Goal: Register for event/course

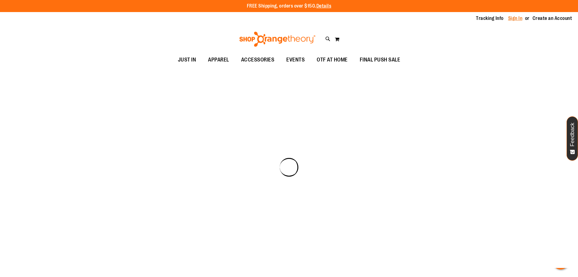
drag, startPoint x: 0, startPoint y: 0, endPoint x: 508, endPoint y: 20, distance: 508.0
click at [508, 20] on link "Sign In" at bounding box center [515, 18] width 14 height 7
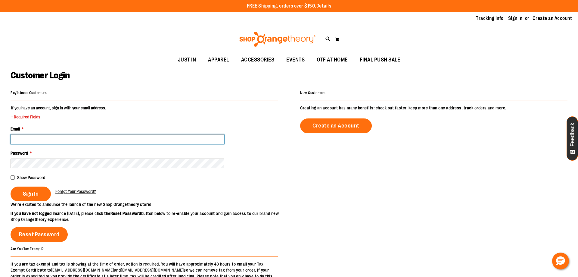
click at [83, 136] on input "Email *" at bounding box center [118, 139] width 214 height 10
type input "**********"
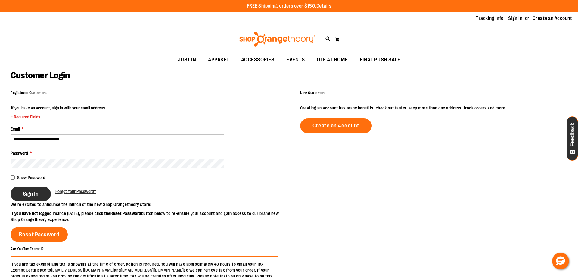
click at [41, 189] on button "Sign In" at bounding box center [31, 193] width 40 height 15
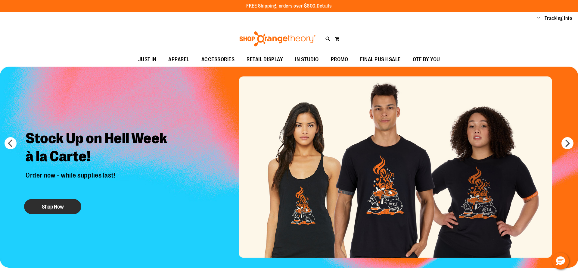
click at [55, 202] on button "Shop Now" at bounding box center [52, 206] width 57 height 15
click at [58, 206] on button "Shop Now" at bounding box center [52, 206] width 57 height 15
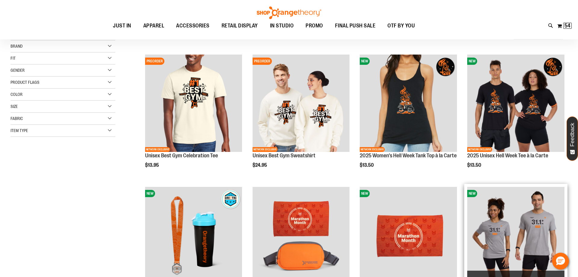
scroll to position [61, 0]
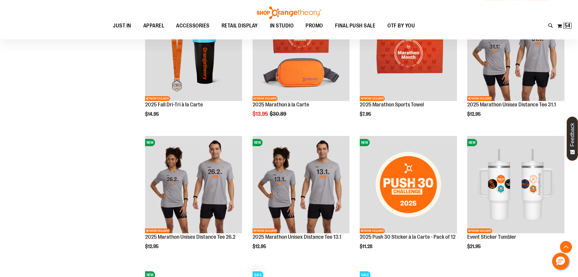
scroll to position [184, 0]
